Goal: Information Seeking & Learning: Compare options

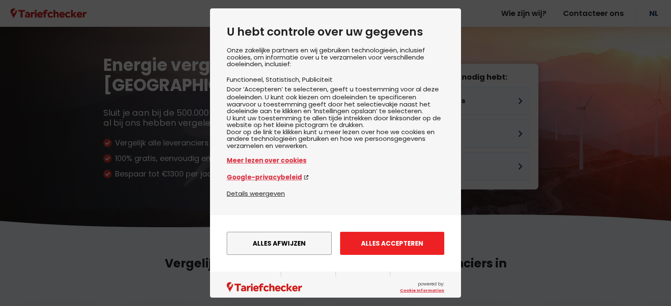
click at [400, 251] on button "Alles accepteren" at bounding box center [392, 242] width 104 height 23
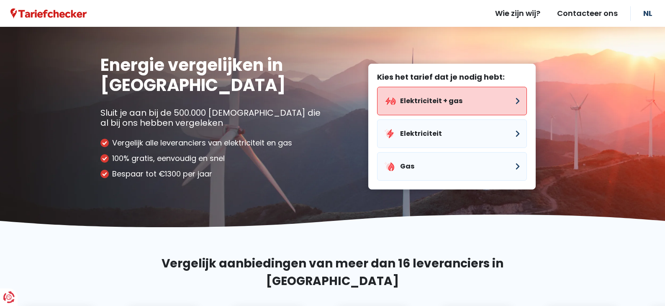
click at [471, 100] on button "Elektriciteit + gas" at bounding box center [452, 101] width 150 height 28
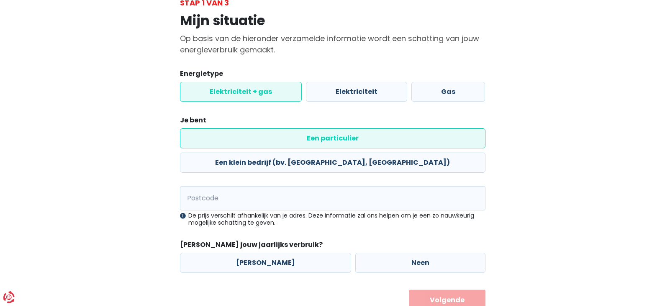
scroll to position [64, 0]
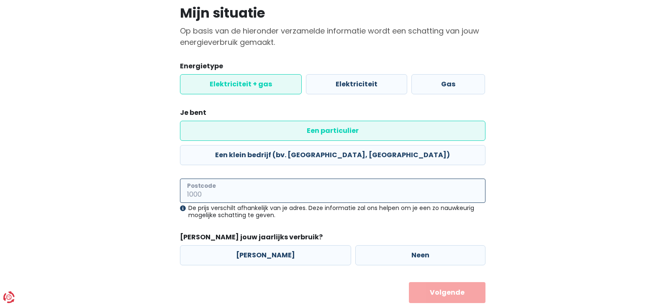
click at [254, 178] on input "Postcode" at bounding box center [333, 190] width 306 height 24
type input "9230"
click at [257, 245] on label "[PERSON_NAME]" at bounding box center [265, 255] width 171 height 20
click at [257, 245] on input "[PERSON_NAME]" at bounding box center [265, 255] width 171 height 20
radio input "true"
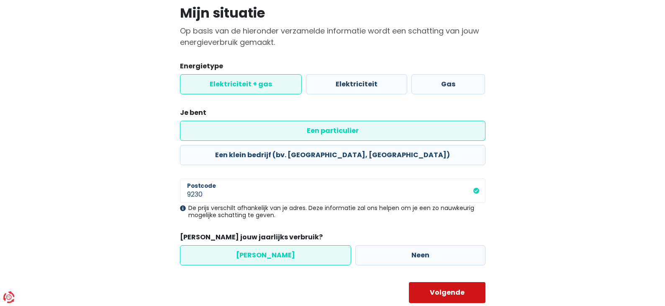
click at [435, 282] on button "Volgende" at bounding box center [447, 292] width 77 height 21
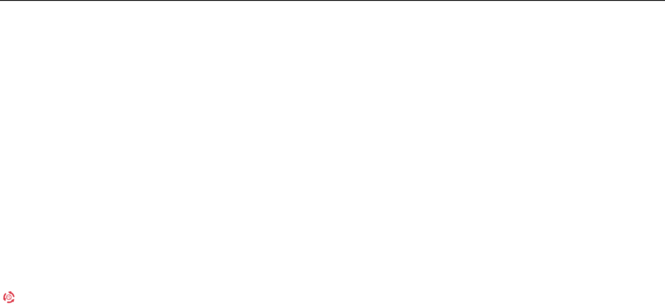
select select
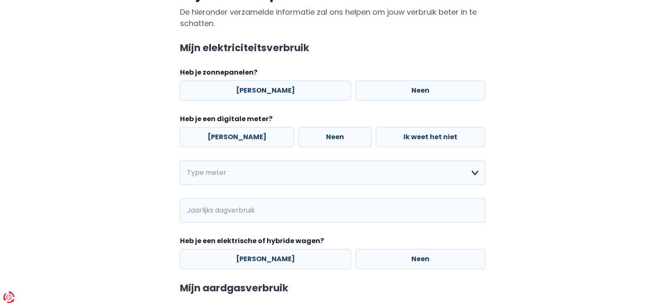
scroll to position [84, 0]
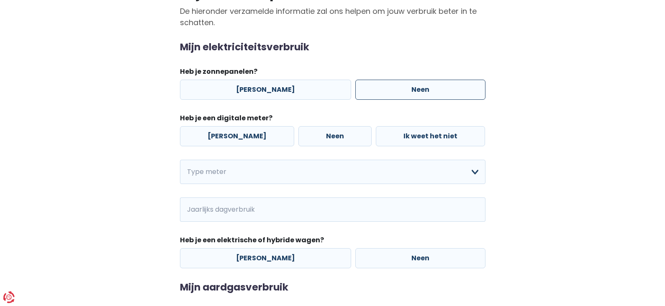
click at [409, 85] on label "Neen" at bounding box center [420, 90] width 130 height 20
click at [409, 85] on input "Neen" at bounding box center [420, 90] width 130 height 20
radio input "true"
click at [311, 136] on label "Neen" at bounding box center [334, 136] width 73 height 20
click at [311, 136] on input "Neen" at bounding box center [334, 136] width 73 height 20
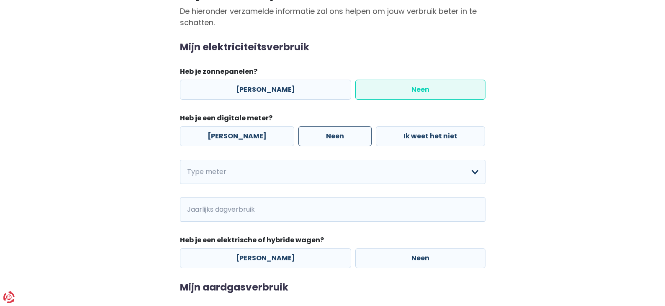
radio input "true"
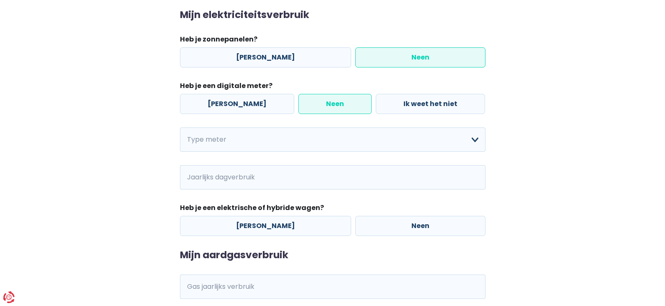
scroll to position [167, 0]
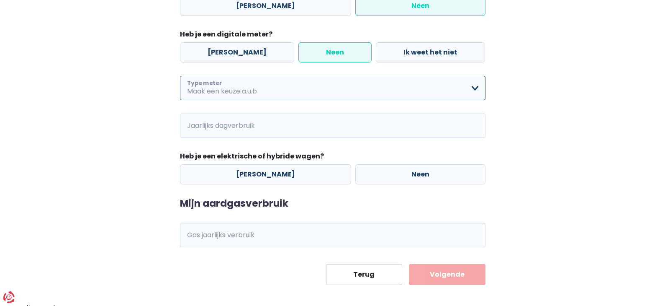
click at [286, 92] on select "Enkelvoudig Tweevoudig Enkelvoudig + uitsluitend nachttarief Tweevoudig + uitsl…" at bounding box center [333, 88] width 306 height 24
select select "day_night_bi_hourly"
click at [180, 76] on select "Enkelvoudig Tweevoudig Enkelvoudig + uitsluitend nachttarief Tweevoudig + uitsl…" at bounding box center [333, 88] width 306 height 24
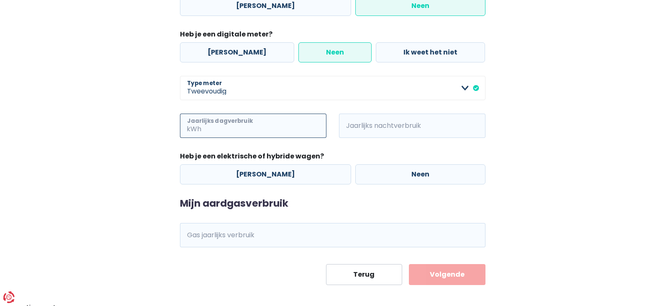
click at [276, 126] on input "Jaarlijks dagverbruik" at bounding box center [264, 125] width 123 height 24
type input "1169"
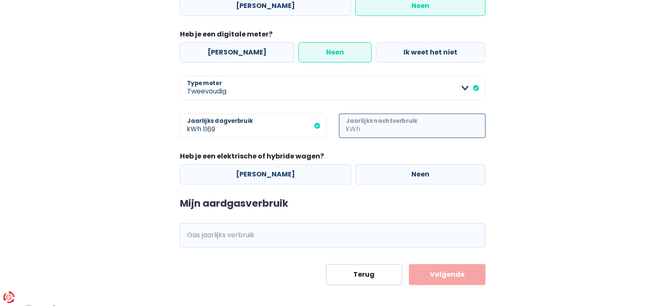
click at [443, 127] on input "Jaarlijks nachtverbruik" at bounding box center [423, 125] width 123 height 24
type input "1341"
click at [397, 176] on label "Neen" at bounding box center [420, 174] width 130 height 20
click at [397, 176] on input "Neen" at bounding box center [420, 174] width 130 height 20
radio input "true"
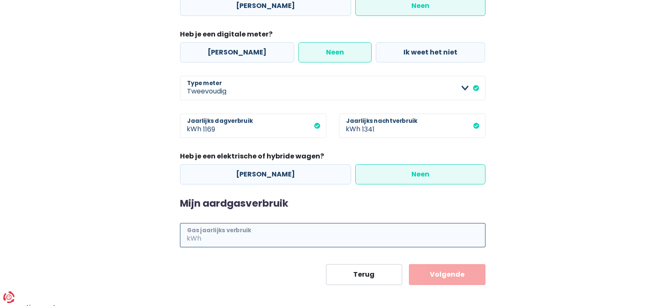
click at [241, 230] on input "Gas jaarlijks verbruik" at bounding box center [344, 235] width 282 height 24
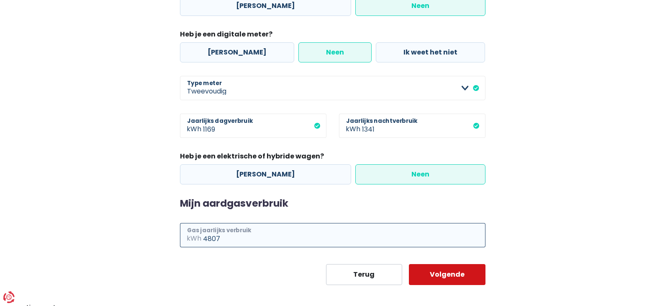
type input "4807"
click at [461, 274] on button "Volgende" at bounding box center [447, 274] width 77 height 21
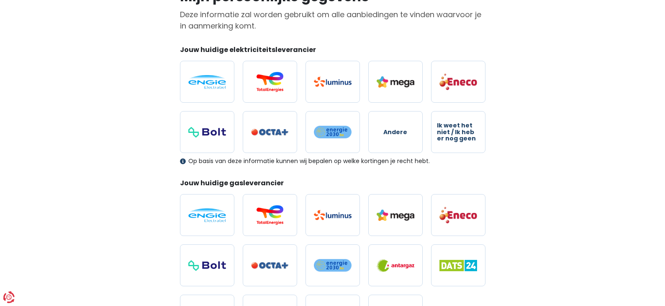
scroll to position [84, 0]
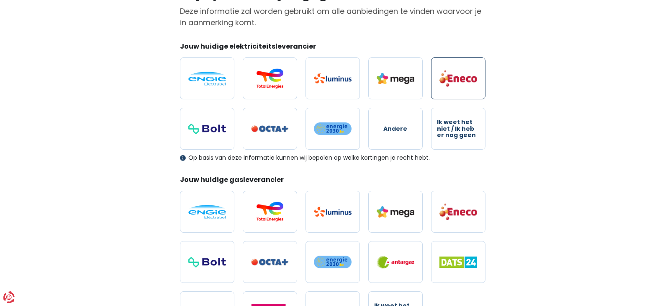
click at [461, 73] on img at bounding box center [458, 78] width 38 height 18
click at [461, 73] on input "radio" at bounding box center [458, 78] width 54 height 42
radio input "true"
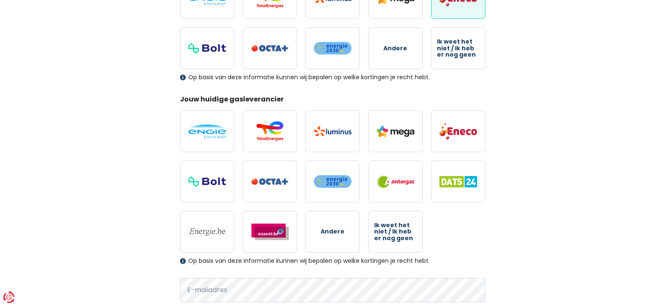
scroll to position [167, 0]
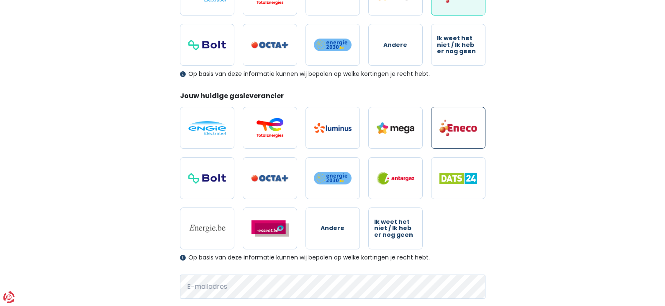
click at [463, 122] on img at bounding box center [458, 128] width 38 height 18
click at [463, 122] on input "radio" at bounding box center [458, 128] width 54 height 42
radio input "true"
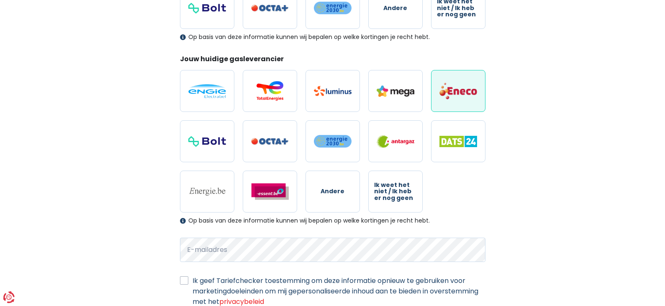
scroll to position [61, 0]
